Goal: Navigation & Orientation: Find specific page/section

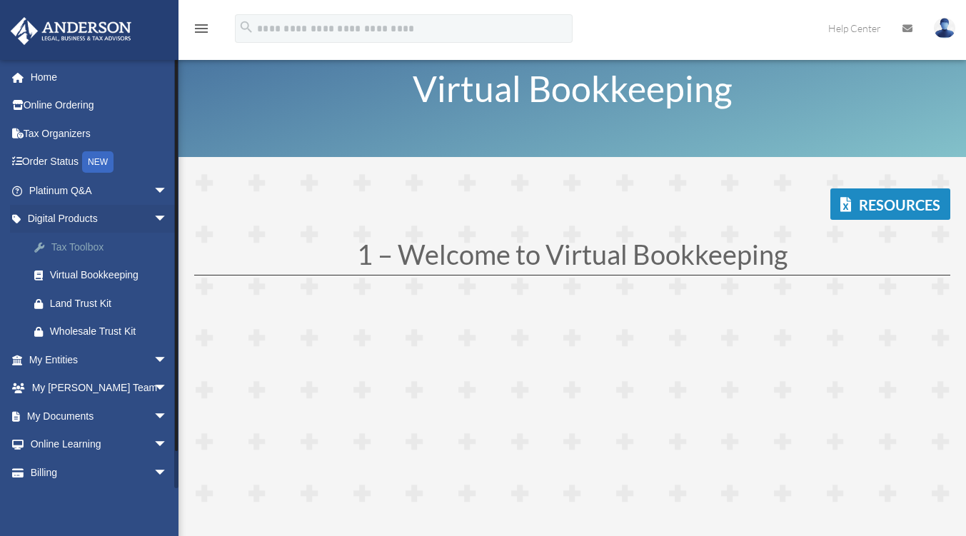
click at [82, 243] on div "Tax Toolbox" at bounding box center [110, 247] width 121 height 18
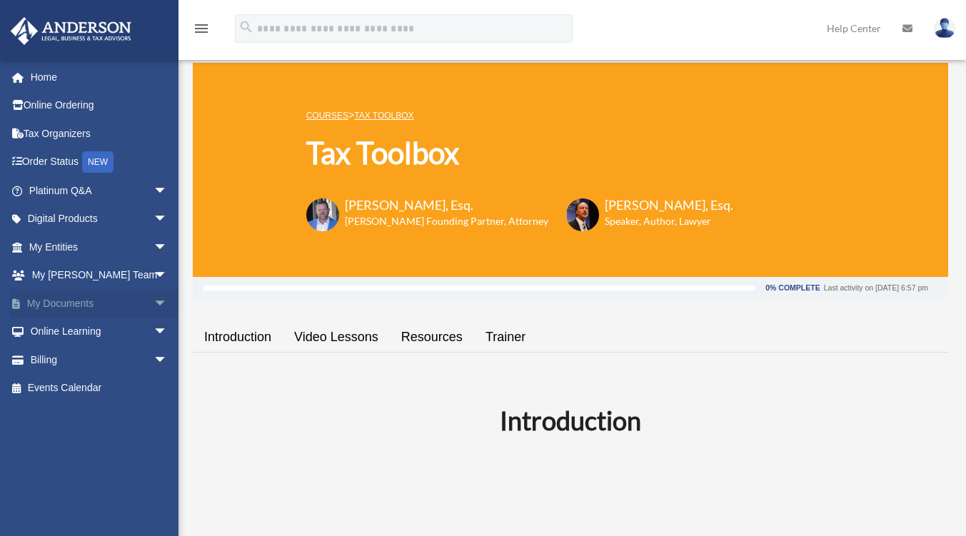
click at [153, 299] on span "arrow_drop_down" at bounding box center [167, 303] width 29 height 29
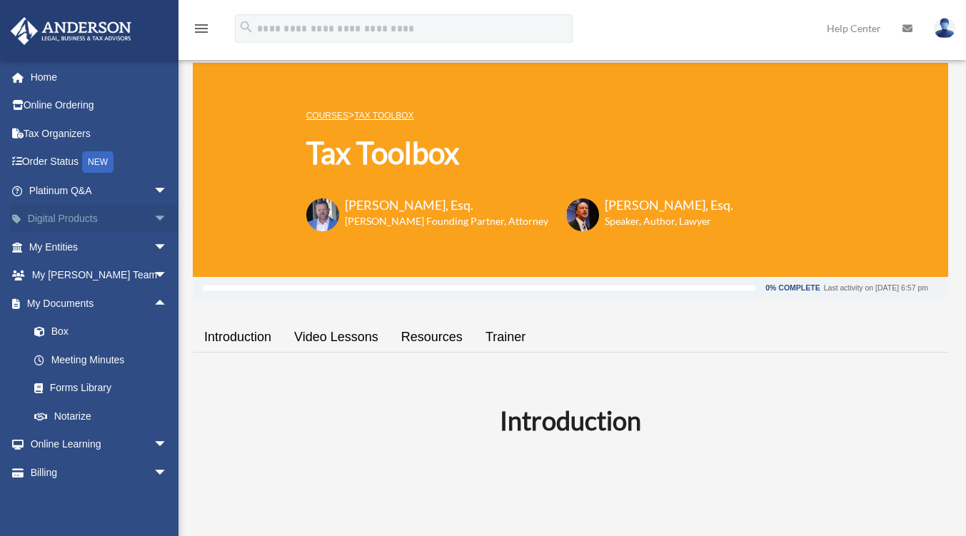
click at [153, 221] on span "arrow_drop_down" at bounding box center [167, 219] width 29 height 29
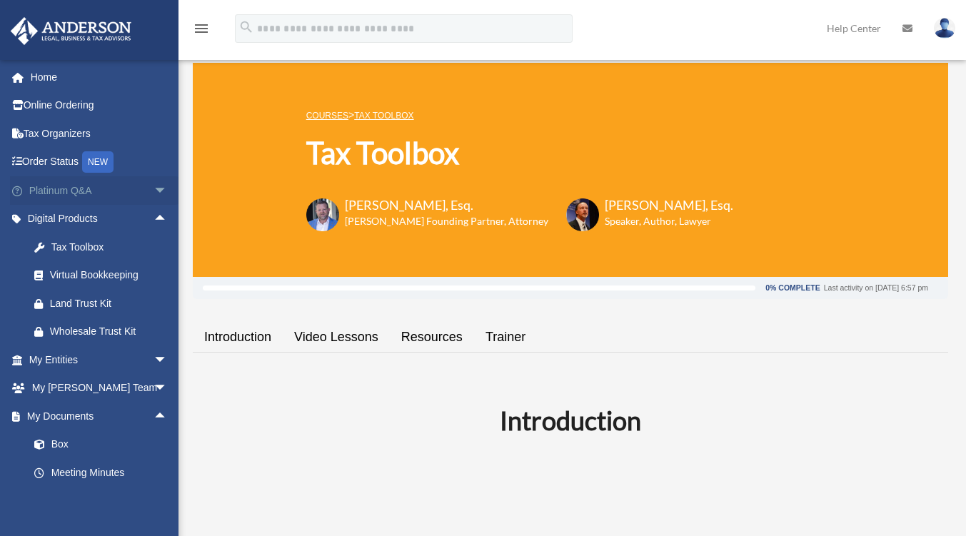
click at [158, 196] on span "arrow_drop_down" at bounding box center [167, 190] width 29 height 29
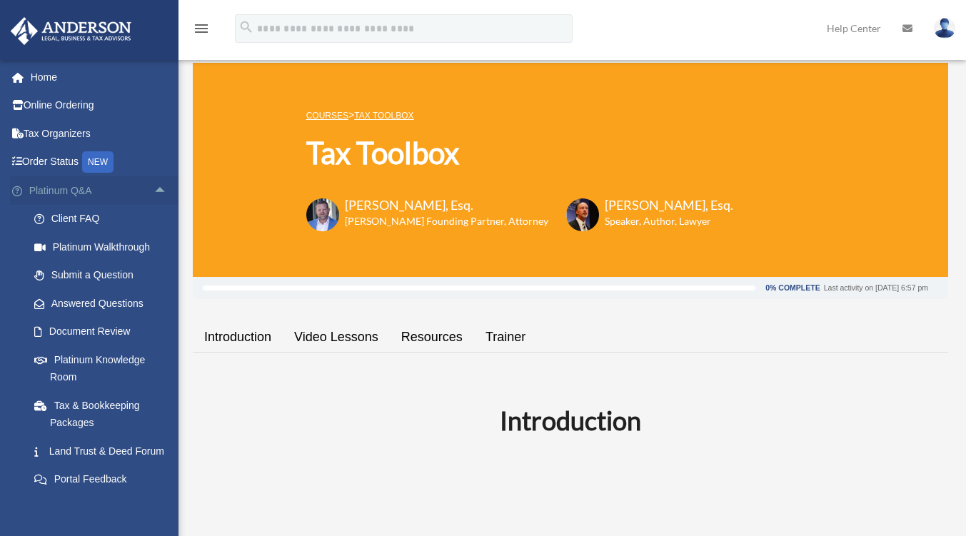
click at [159, 193] on span "arrow_drop_up" at bounding box center [167, 190] width 29 height 29
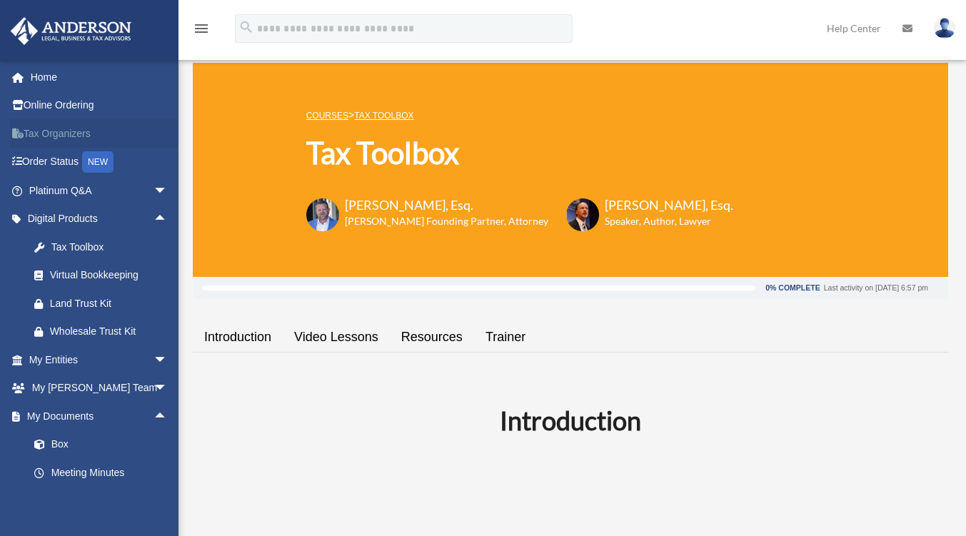
click at [75, 126] on link "Tax Organizers" at bounding box center [99, 133] width 179 height 29
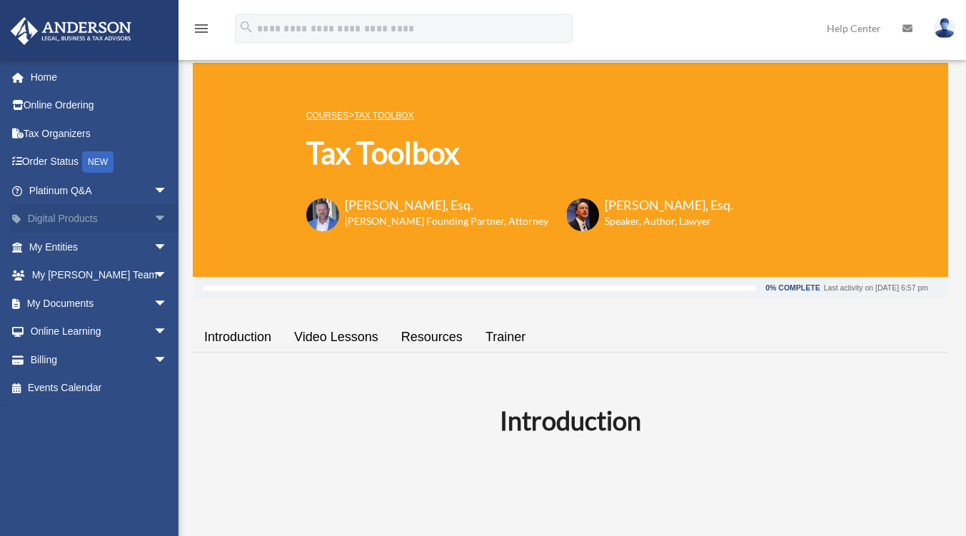
click at [153, 220] on span "arrow_drop_down" at bounding box center [167, 219] width 29 height 29
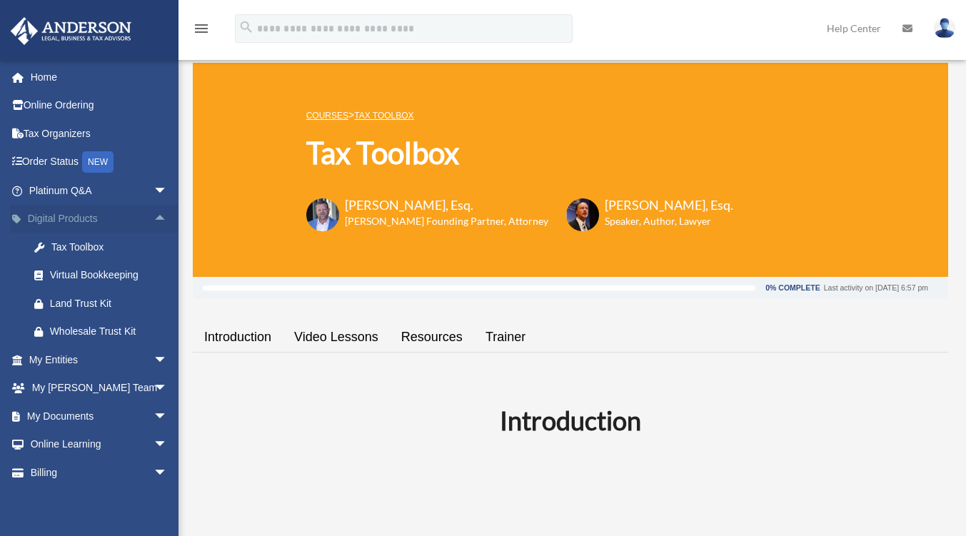
click at [153, 220] on span "arrow_drop_up" at bounding box center [167, 219] width 29 height 29
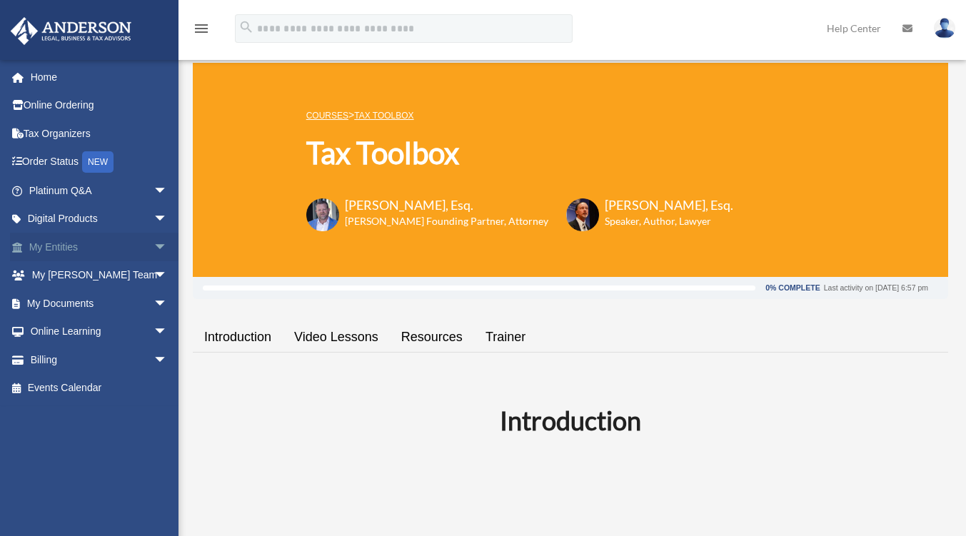
click at [153, 240] on span "arrow_drop_down" at bounding box center [167, 247] width 29 height 29
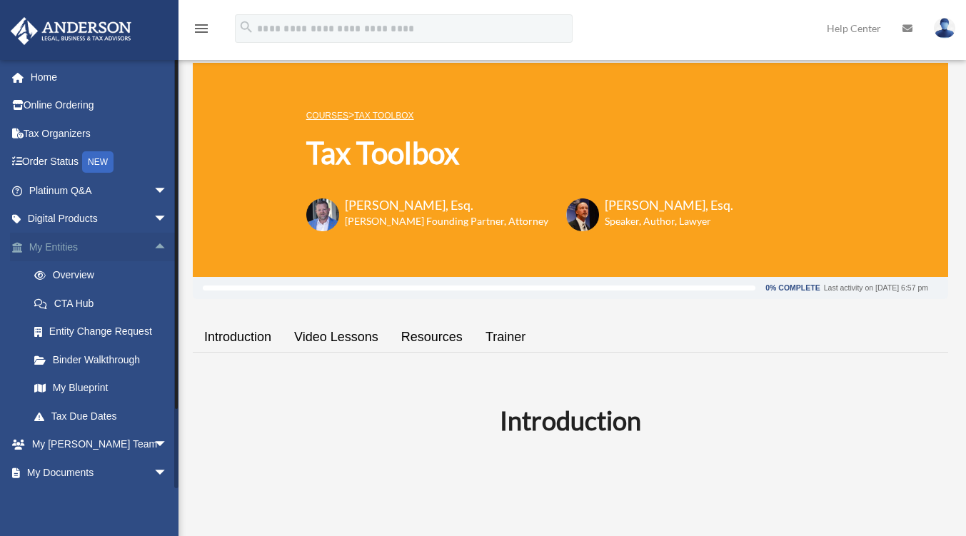
click at [153, 240] on span "arrow_drop_up" at bounding box center [167, 247] width 29 height 29
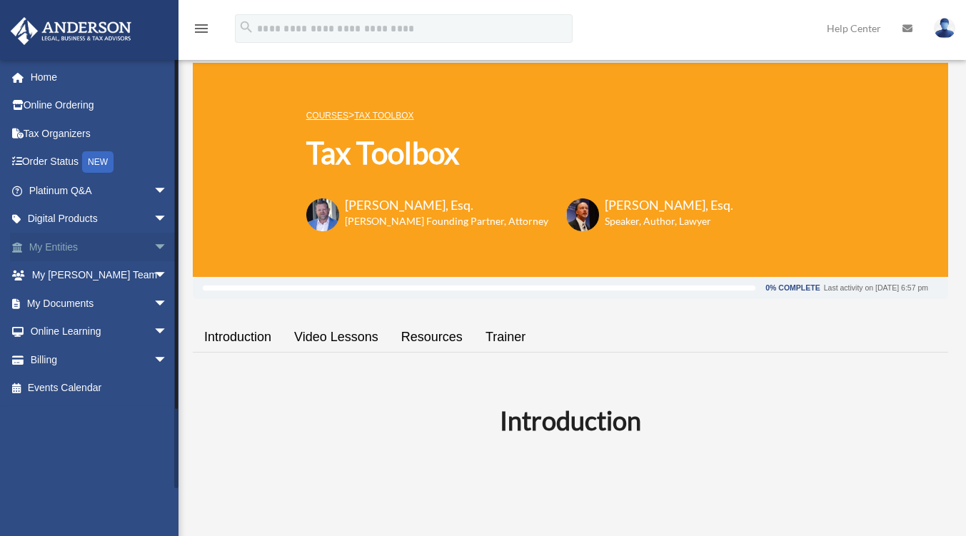
click at [153, 240] on span "arrow_drop_down" at bounding box center [167, 247] width 29 height 29
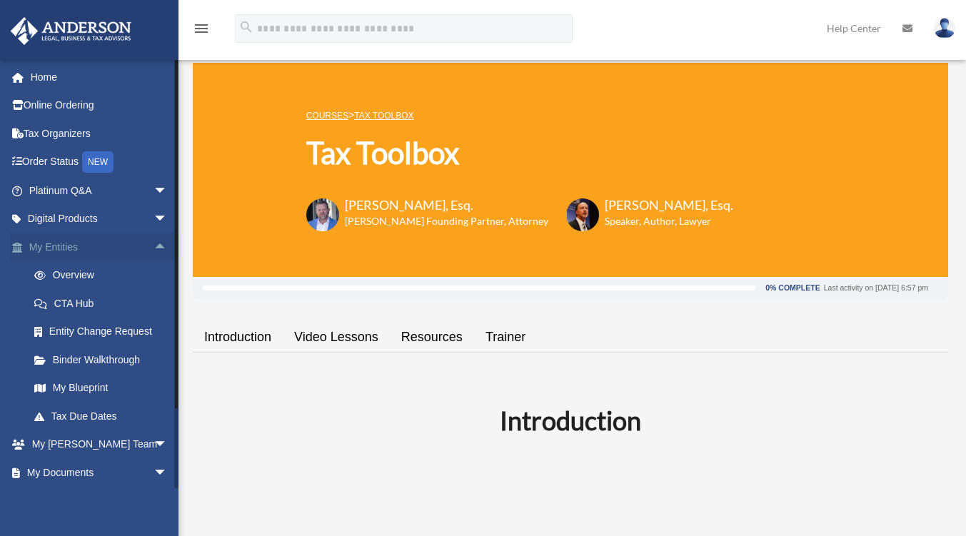
click at [153, 240] on span "arrow_drop_up" at bounding box center [167, 247] width 29 height 29
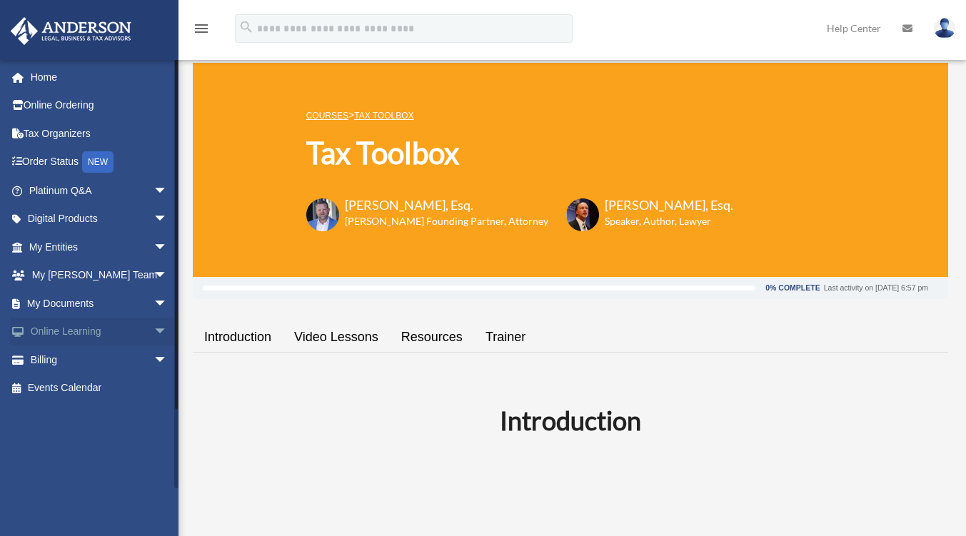
click at [153, 333] on span "arrow_drop_down" at bounding box center [167, 332] width 29 height 29
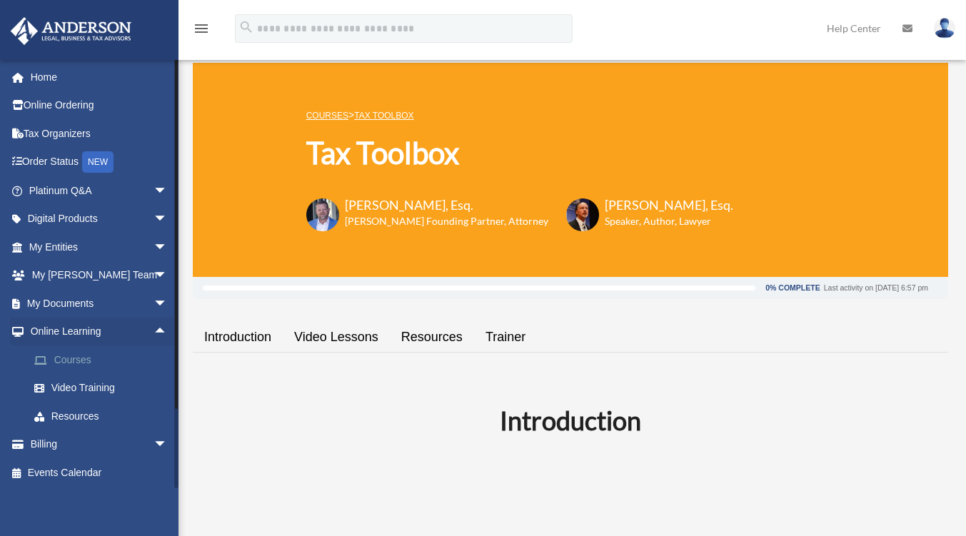
click at [91, 352] on link "Courses" at bounding box center [104, 359] width 169 height 29
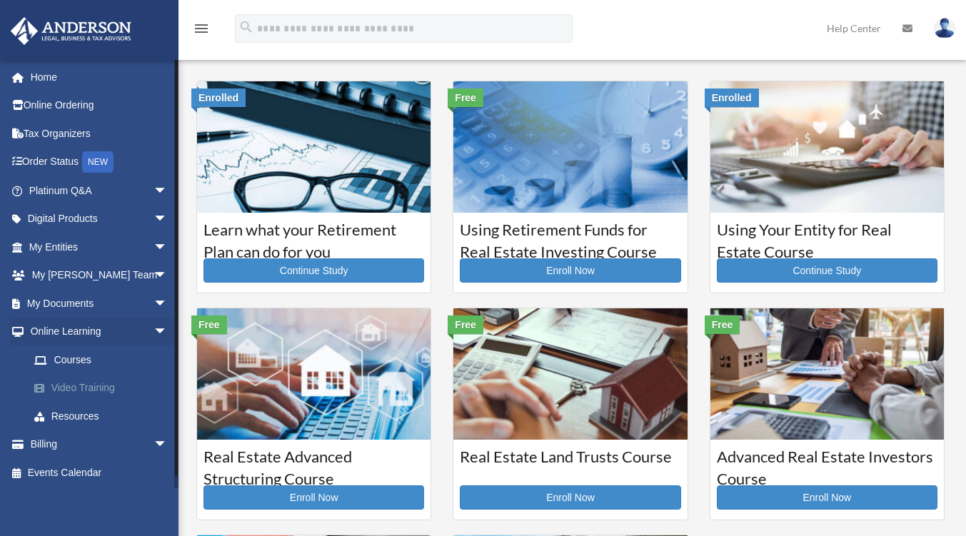
click at [83, 378] on link "Video Training" at bounding box center [104, 388] width 169 height 29
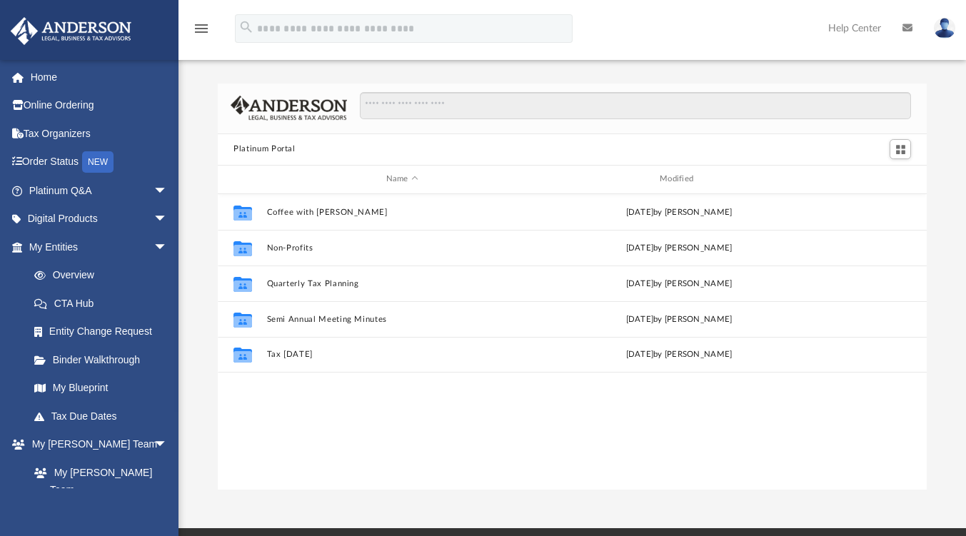
scroll to position [313, 698]
